Goal: Information Seeking & Learning: Understand process/instructions

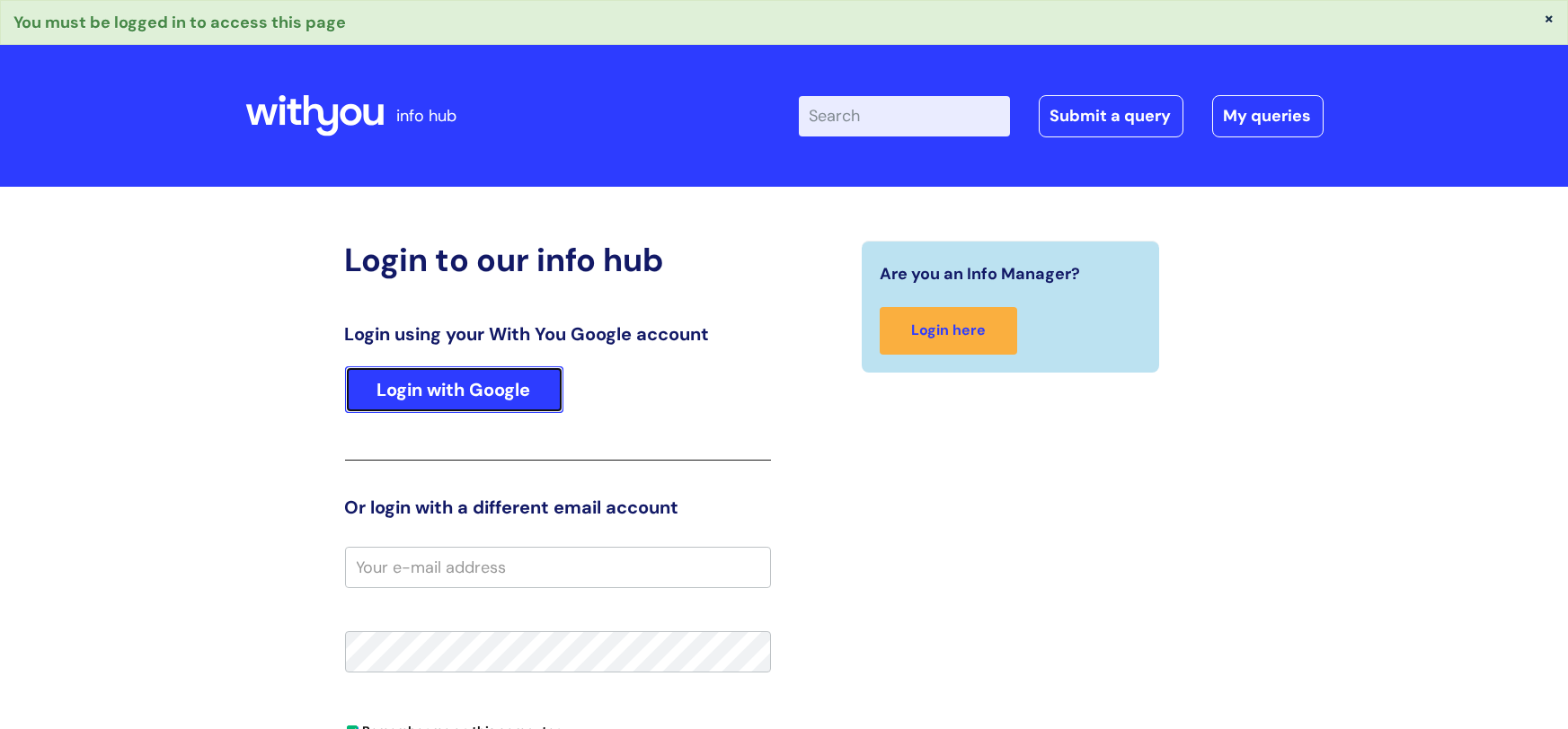
click at [366, 383] on link "Login with Google" at bounding box center [455, 389] width 219 height 46
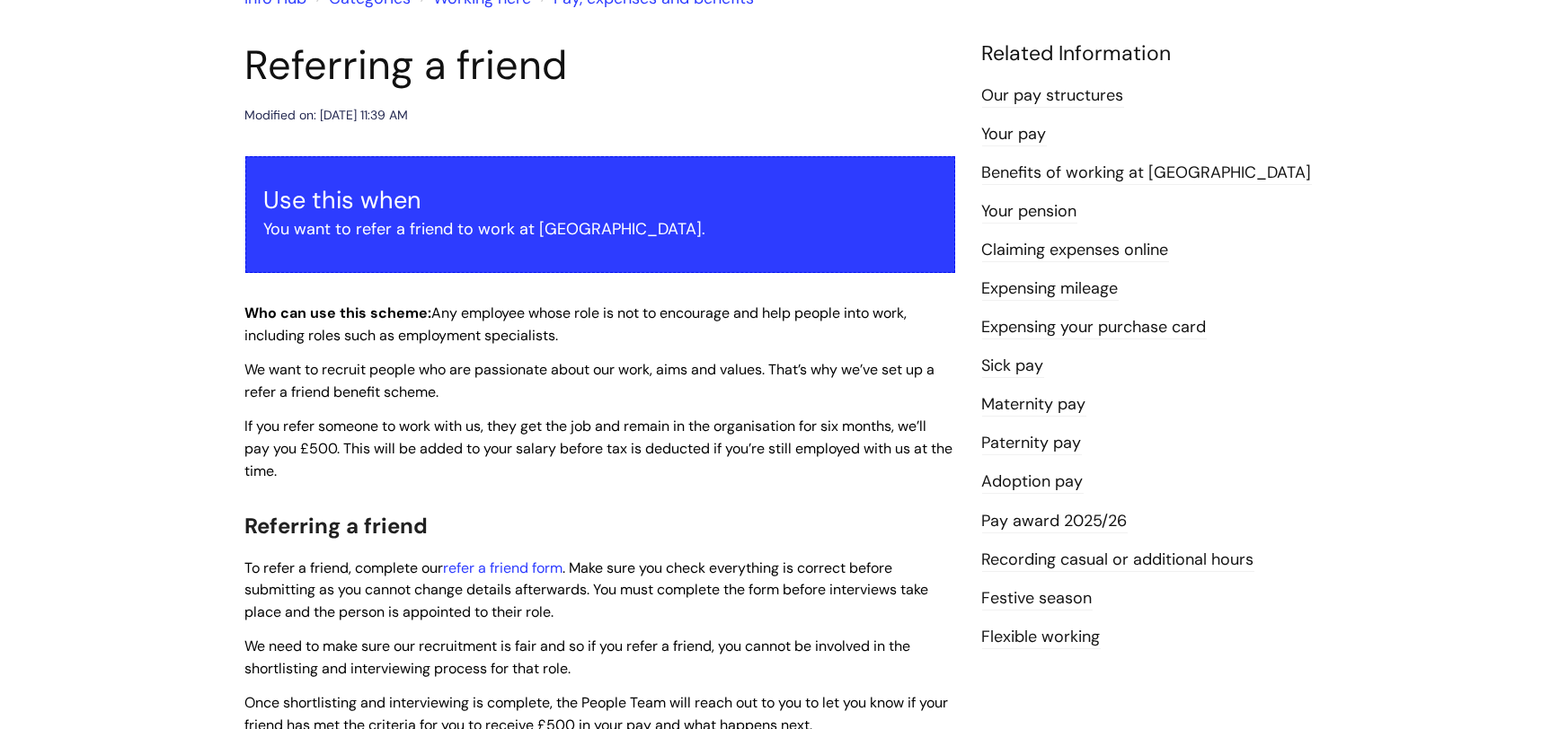
scroll to position [186, 0]
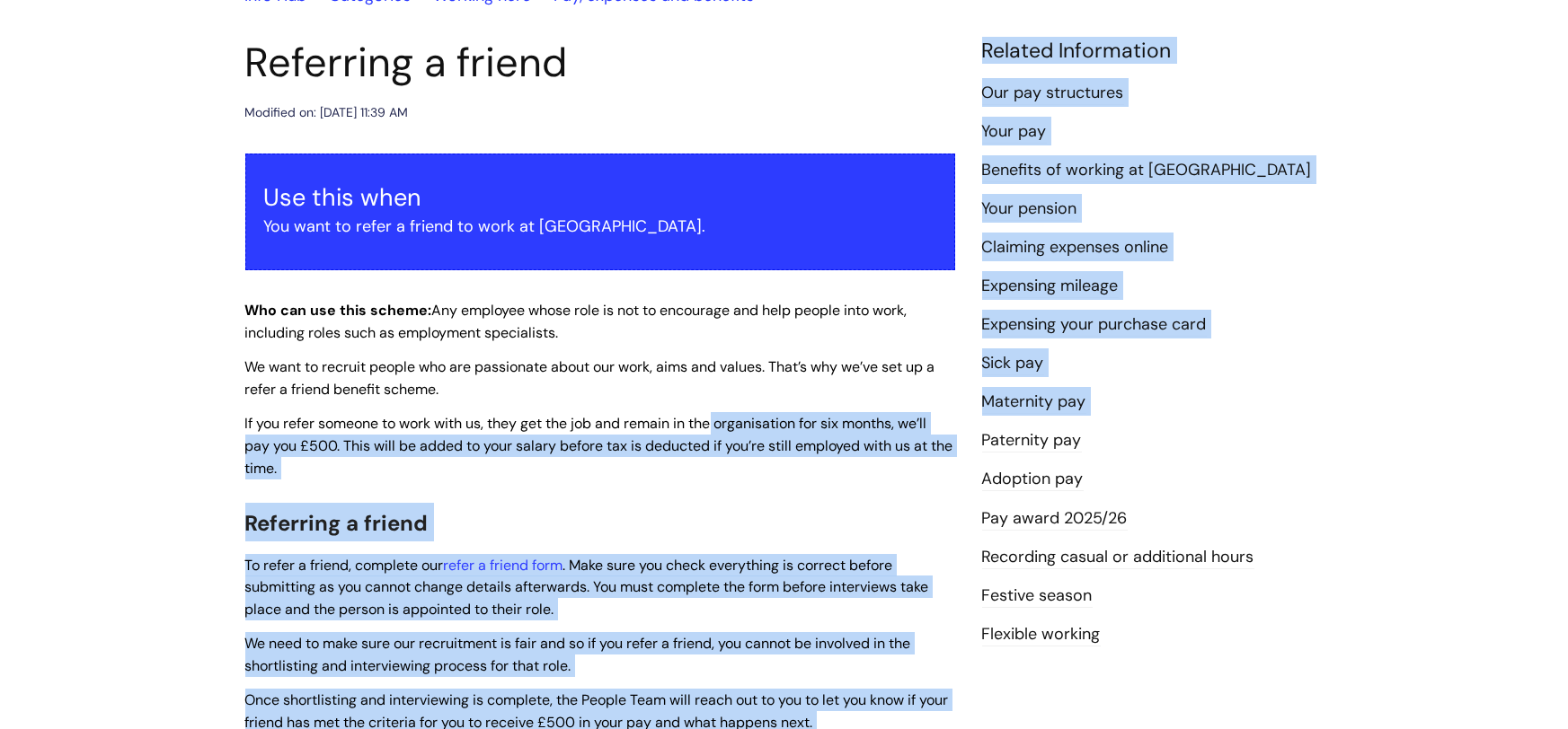
drag, startPoint x: 716, startPoint y: 423, endPoint x: 969, endPoint y: 436, distance: 253.3
click at [969, 436] on div "Referring a friend Modified on: [DATE] 11:39 AM Use this when You want to refer…" at bounding box center [784, 600] width 1106 height 1124
click at [836, 497] on div "Use this when You want to refer a friend to work at [GEOGRAPHIC_DATA]. Who can …" at bounding box center [600, 580] width 710 height 851
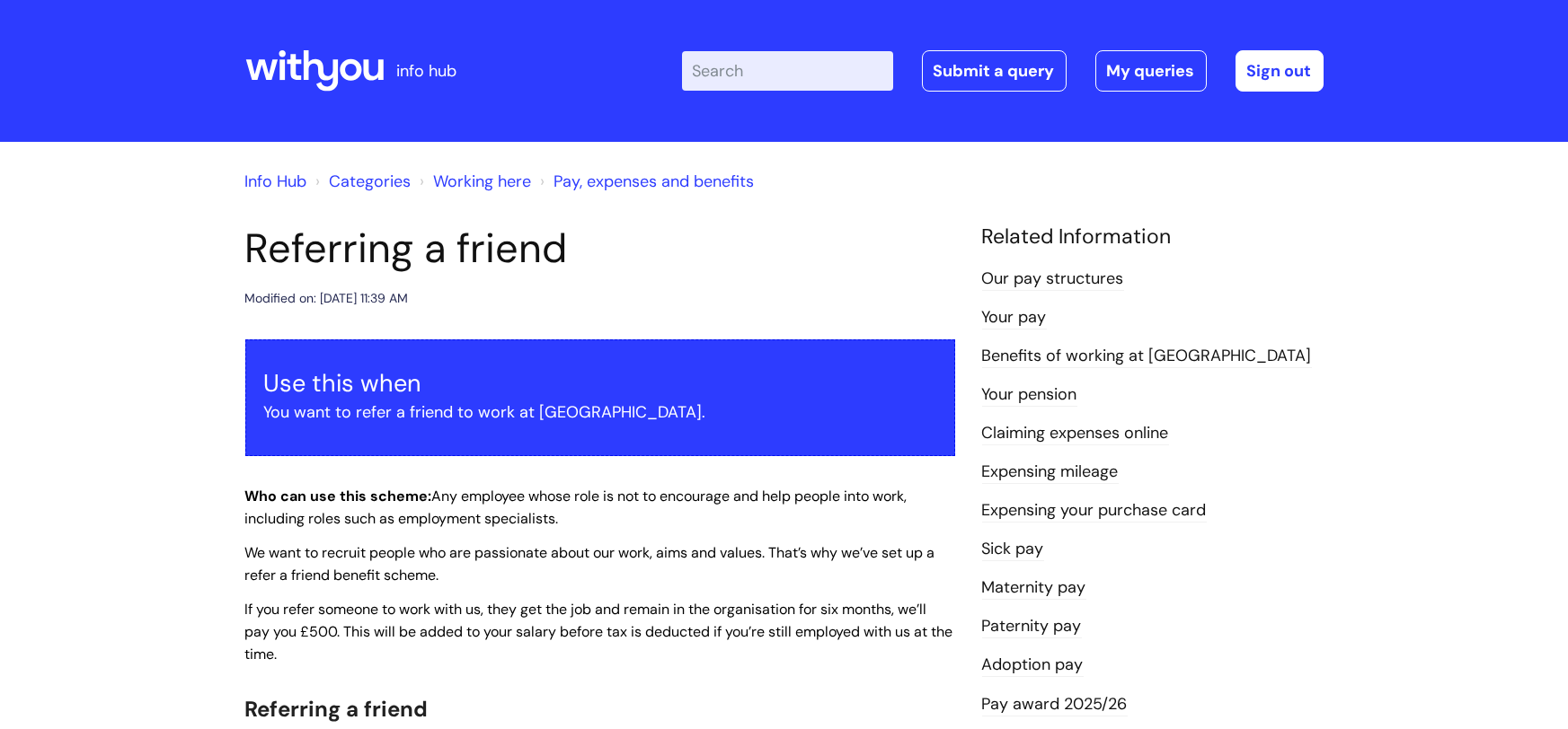
scroll to position [0, 0]
